Goal: Task Accomplishment & Management: Use online tool/utility

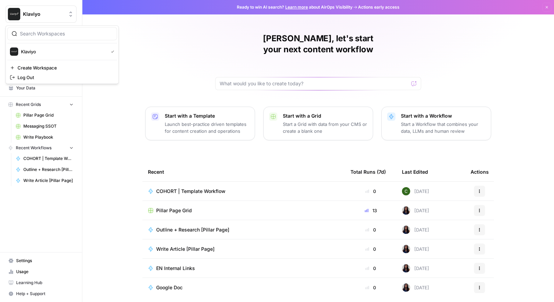
click at [45, 17] on span "Klaviyo" at bounding box center [44, 14] width 42 height 7
click at [83, 129] on div "Messaging SSOT" at bounding box center [102, 126] width 41 height 11
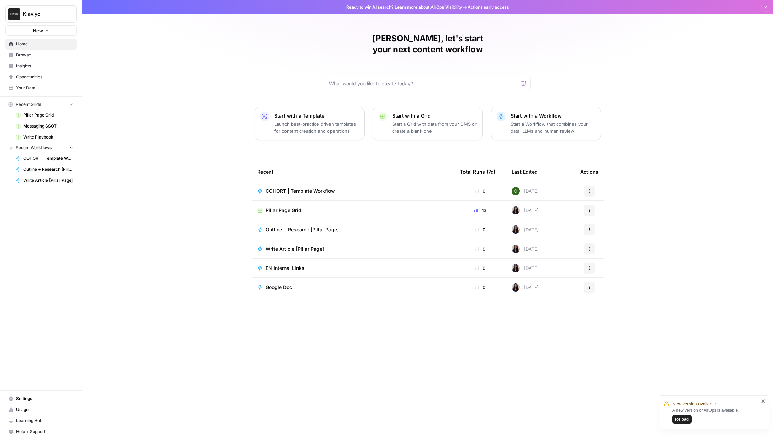
click at [24, 115] on span "Pillar Page Grid" at bounding box center [48, 115] width 50 height 6
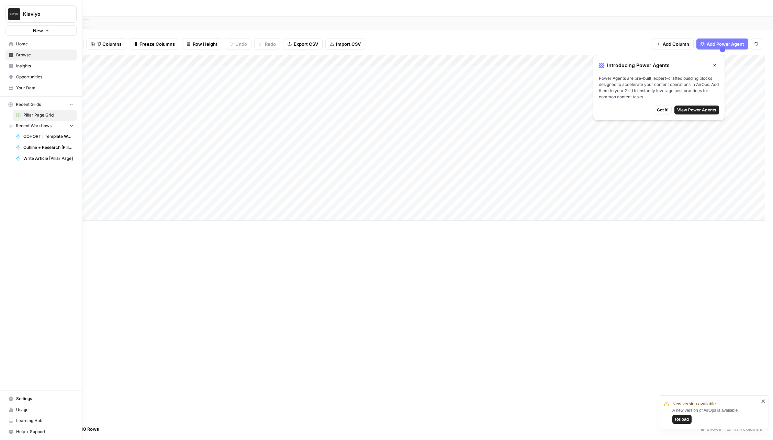
click at [31, 57] on span "Browse" at bounding box center [44, 55] width 57 height 6
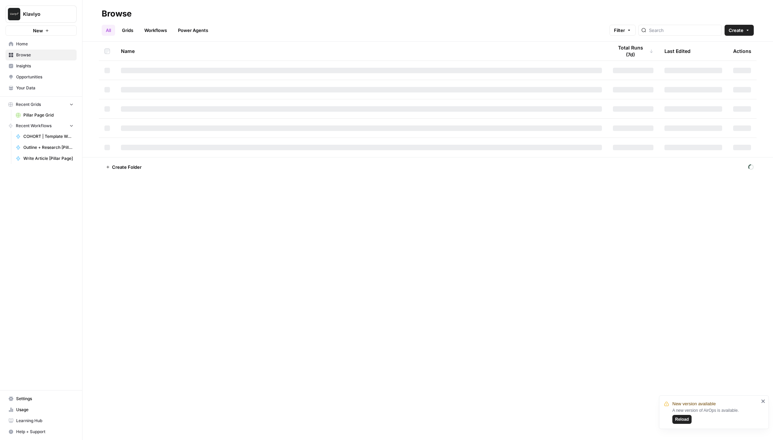
click at [129, 31] on link "Grids" at bounding box center [128, 30] width 20 height 11
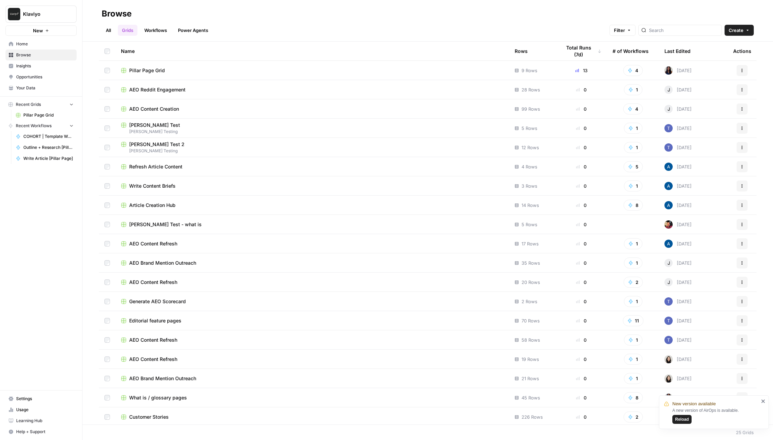
click at [146, 32] on link "Workflows" at bounding box center [155, 30] width 31 height 11
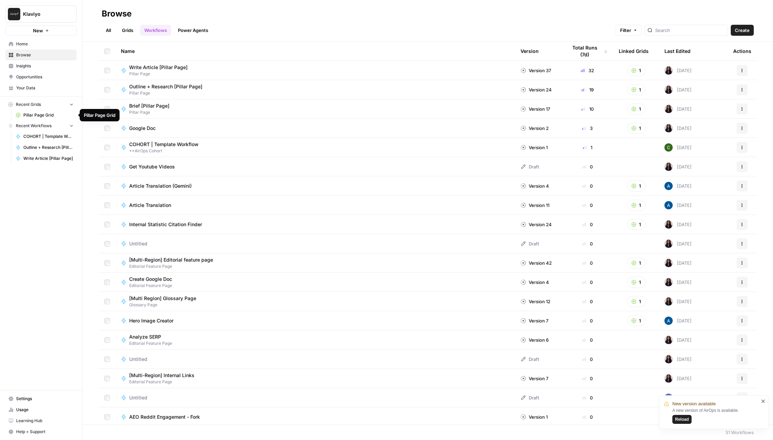
click at [41, 116] on span "Pillar Page Grid" at bounding box center [48, 115] width 50 height 6
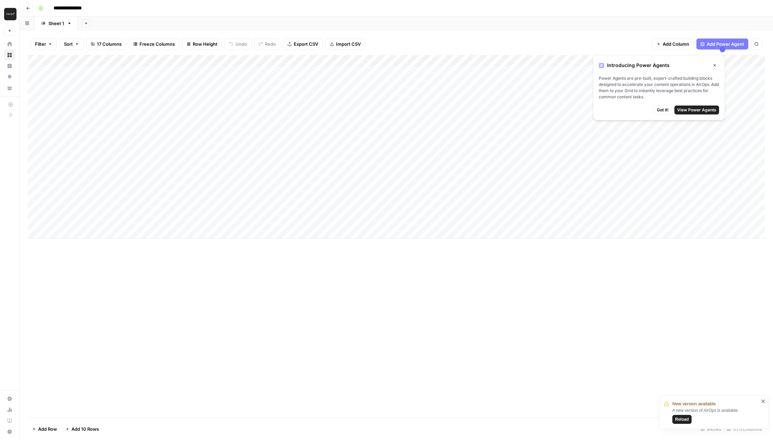
click at [572, 27] on div "Add Sheet" at bounding box center [425, 23] width 695 height 14
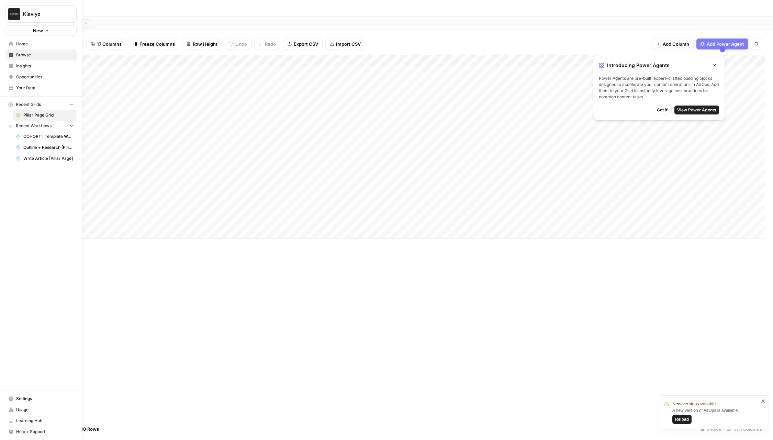
click at [20, 12] on button "Klaviyo" at bounding box center [40, 13] width 71 height 17
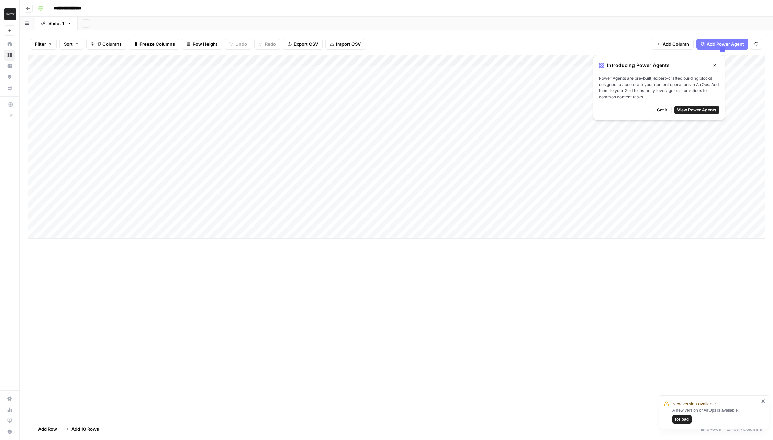
click at [193, 16] on header "**********" at bounding box center [396, 8] width 753 height 16
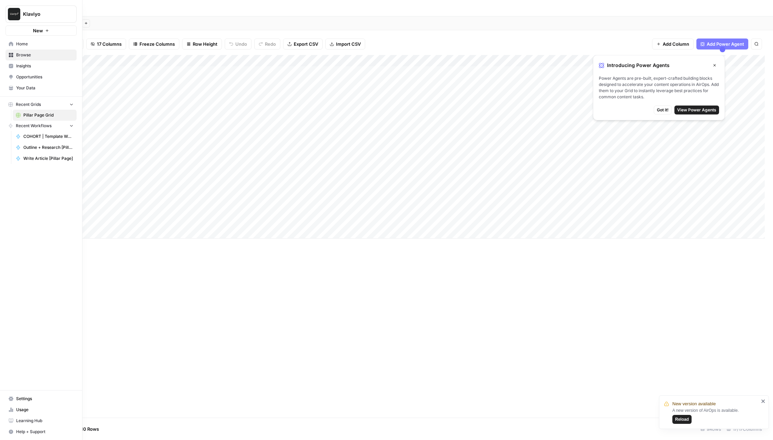
click at [12, 42] on icon at bounding box center [11, 44] width 5 height 5
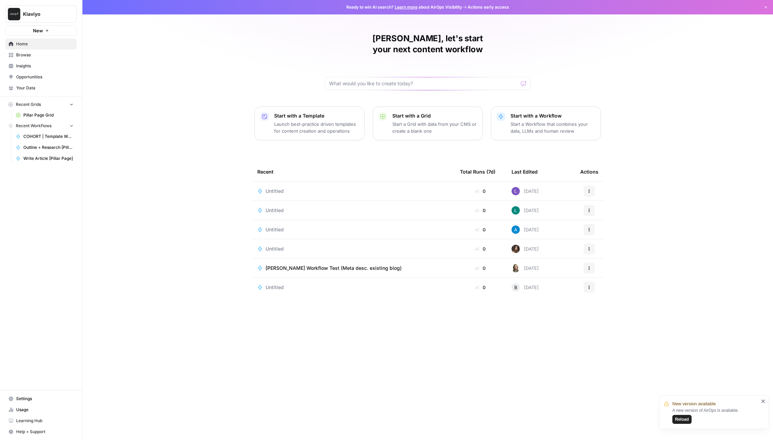
click at [34, 29] on span "New" at bounding box center [38, 30] width 10 height 7
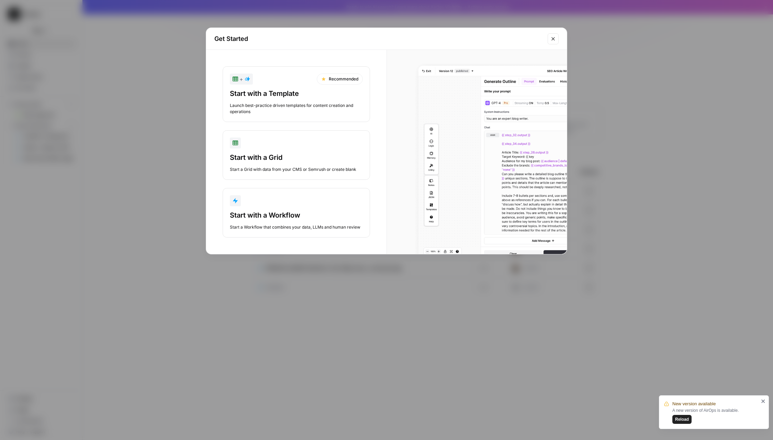
click at [320, 222] on div "Start with a Workflow Start a Workflow that combines your data, LLMs and human …" at bounding box center [296, 220] width 133 height 20
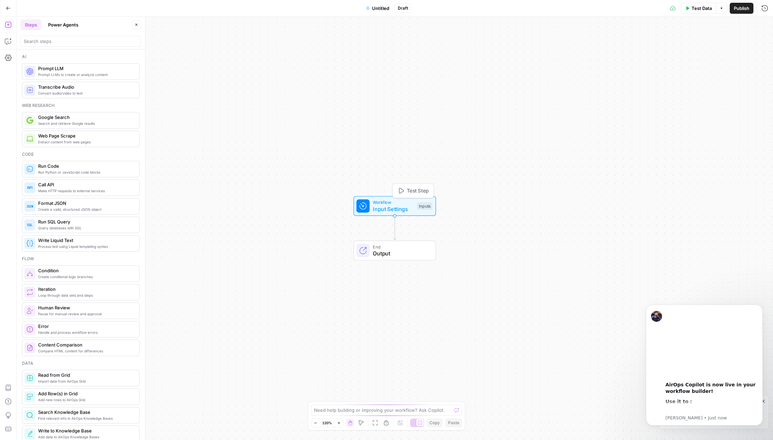
click at [390, 212] on span "Input Settings" at bounding box center [393, 209] width 41 height 8
click at [683, 46] on button "Add Field" at bounding box center [698, 46] width 114 height 11
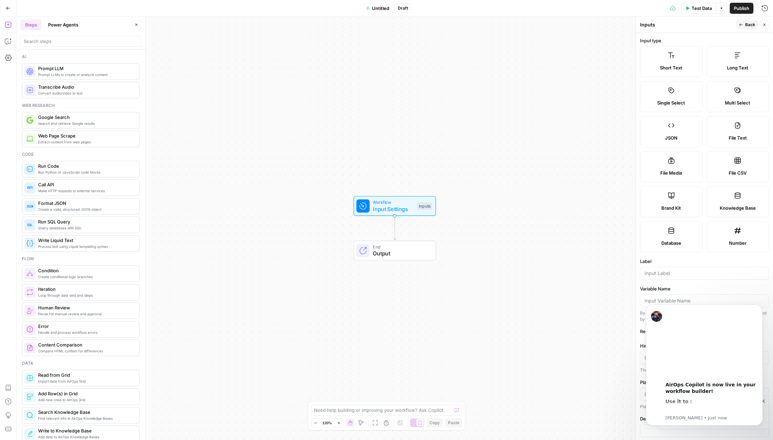
scroll to position [11, 0]
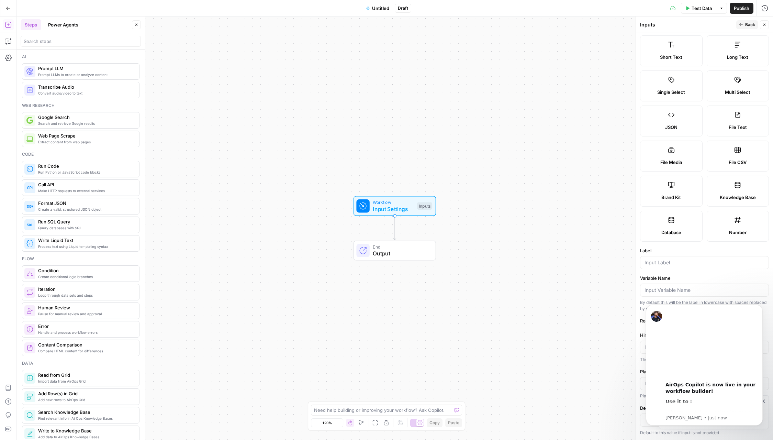
click at [662, 189] on label "Brand Kit" at bounding box center [671, 190] width 63 height 31
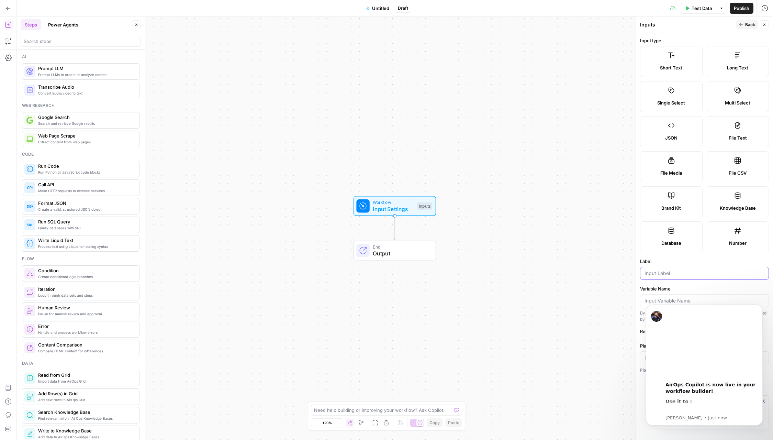
click at [671, 272] on input "Label" at bounding box center [704, 273] width 120 height 7
click at [8, 426] on icon "button" at bounding box center [8, 428] width 7 height 7
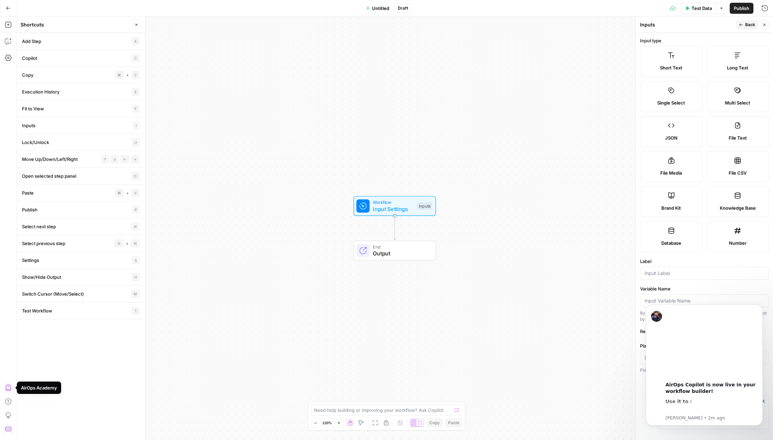
click at [8, 388] on icon "button" at bounding box center [7, 387] width 5 height 6
